Goal: Find specific page/section: Find specific page/section

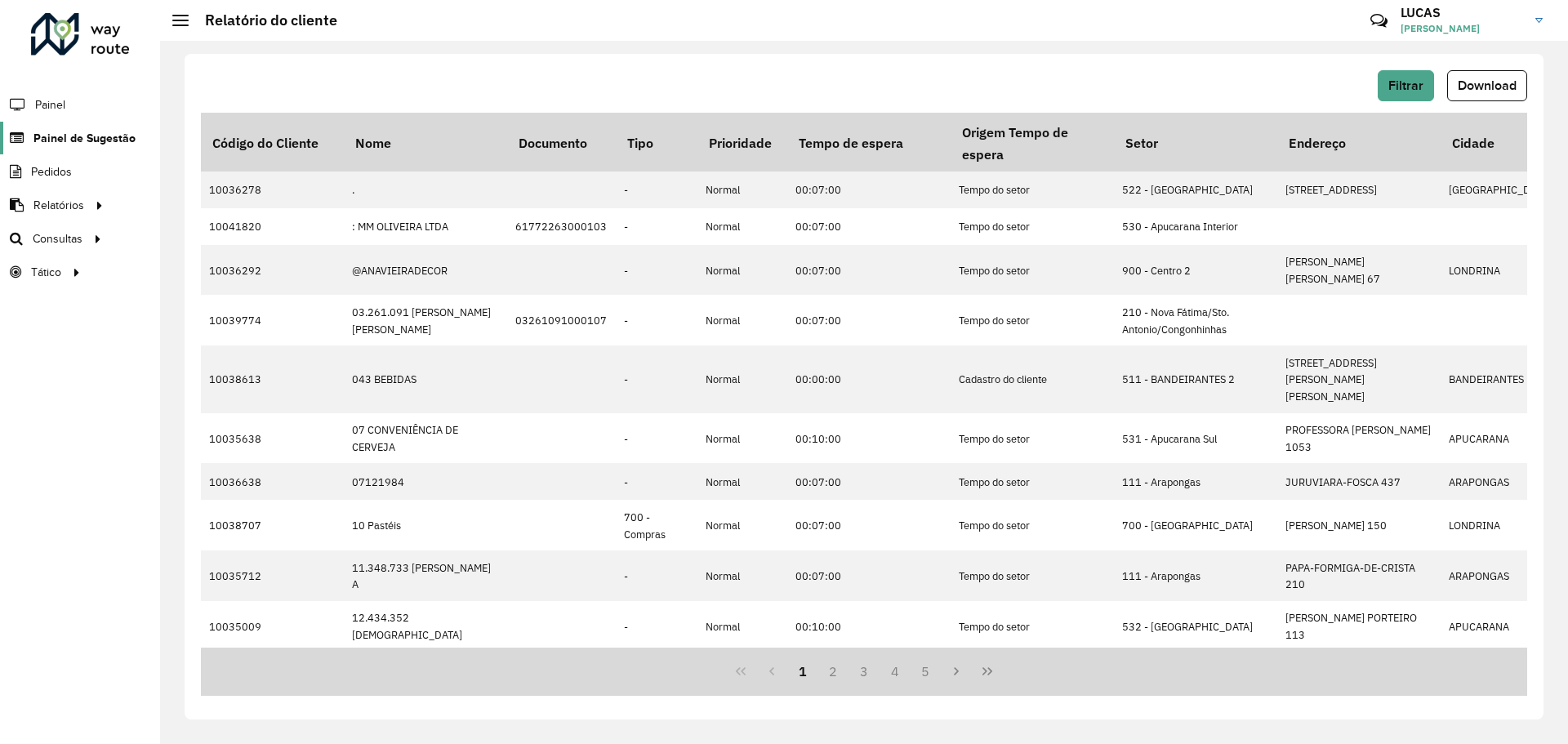
click at [61, 145] on span "Painel de Sugestão" at bounding box center [85, 139] width 102 height 17
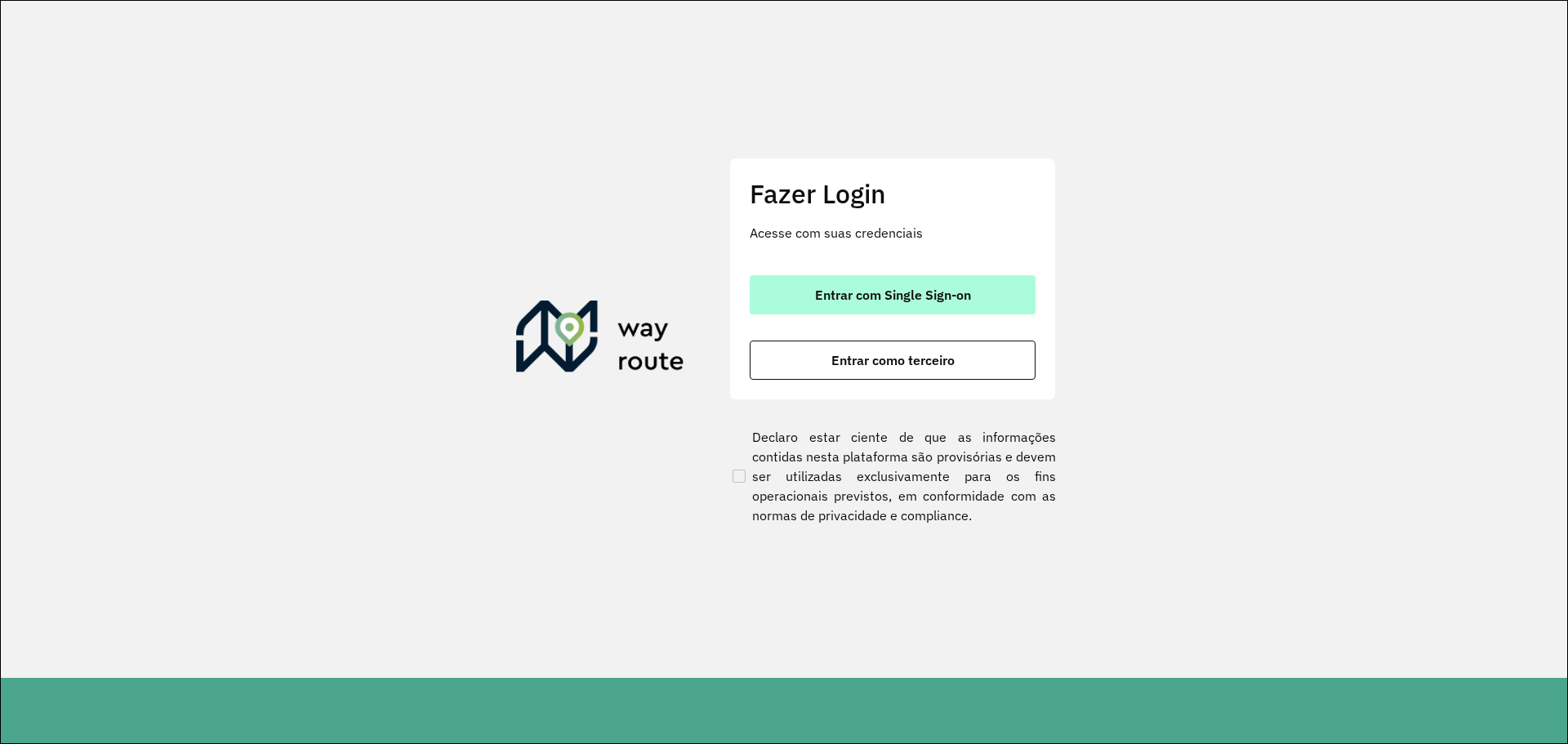
click at [796, 306] on button "Entrar com Single Sign-on" at bounding box center [892, 295] width 286 height 40
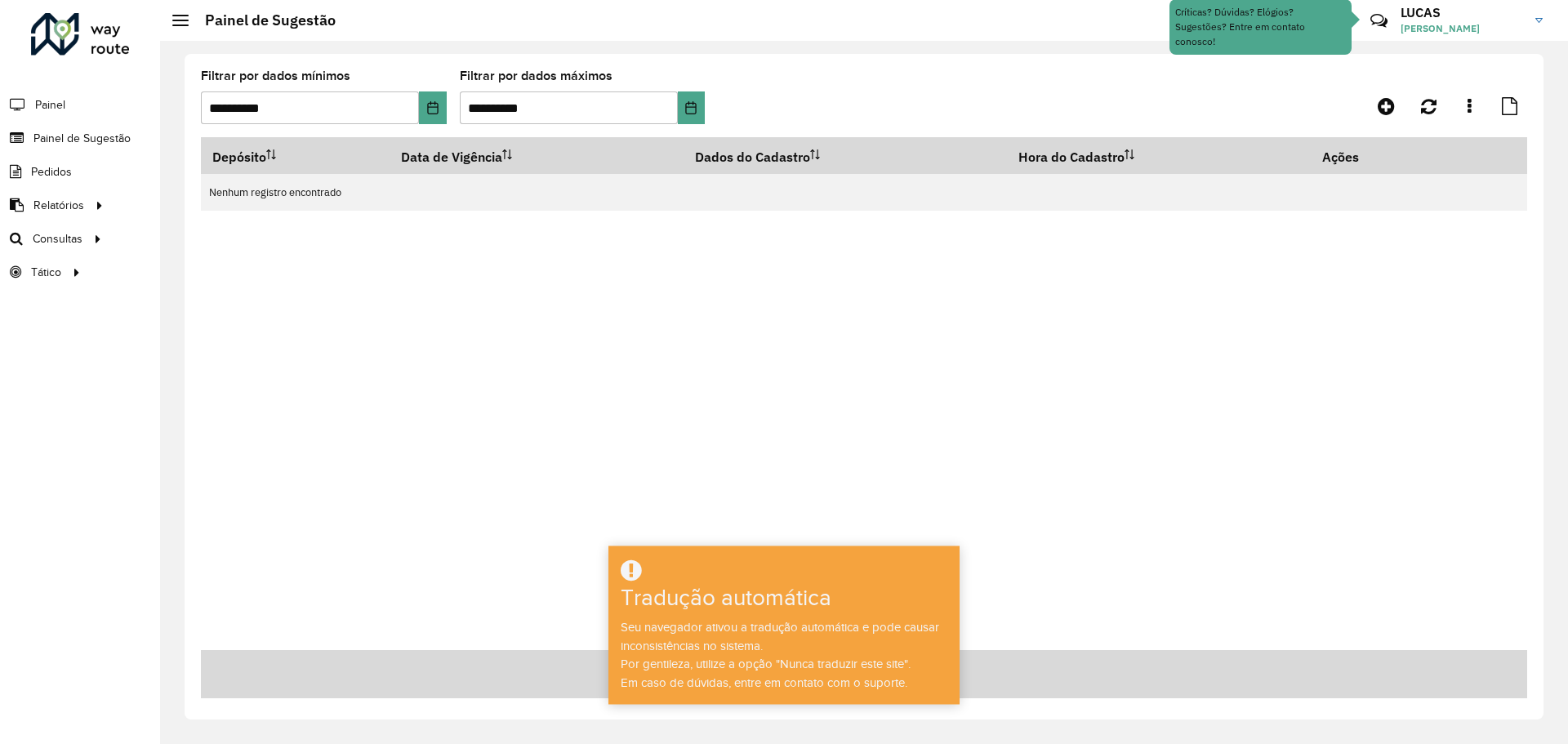
click at [553, 322] on div "Depósito Data de Vigência Dados do Cadastro Hora do Cadastro Ações Nenhum regis…" at bounding box center [864, 393] width 1326 height 513
